Goal: Find specific page/section: Find specific page/section

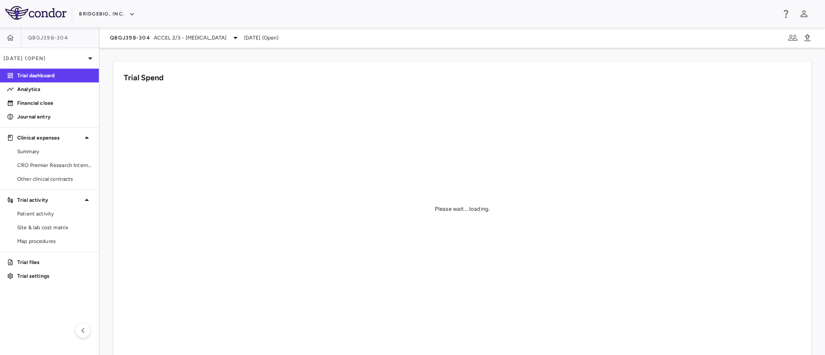
click at [135, 15] on div "BridgeBio, Inc." at bounding box center [427, 14] width 696 height 14
click at [124, 12] on button "BridgeBio, Inc." at bounding box center [107, 14] width 56 height 14
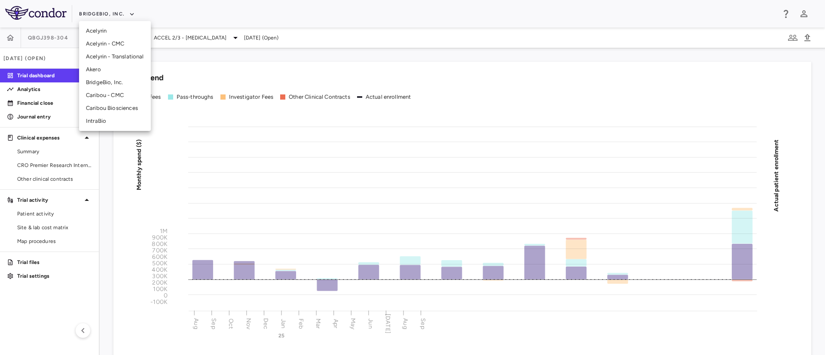
click at [110, 103] on li "Caribou Biosciences" at bounding box center [115, 108] width 72 height 13
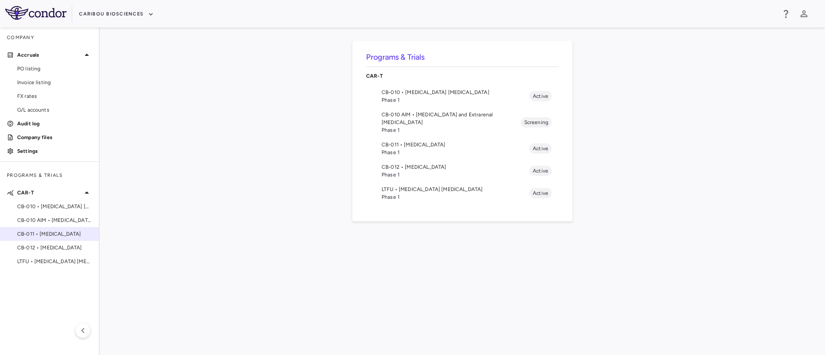
click at [49, 234] on span "CB-011 • [MEDICAL_DATA]" at bounding box center [54, 234] width 75 height 8
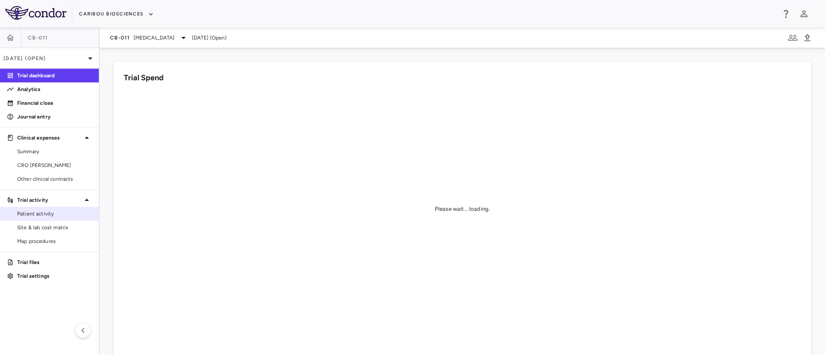
click at [34, 213] on span "Patient activity" at bounding box center [54, 214] width 75 height 8
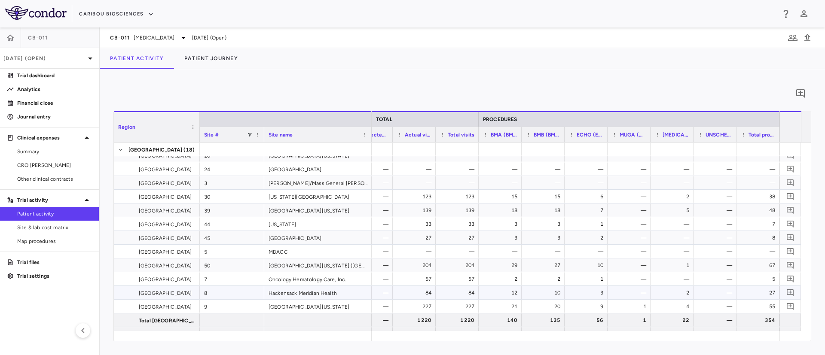
scroll to position [100, 0]
